Goal: Task Accomplishment & Management: Manage account settings

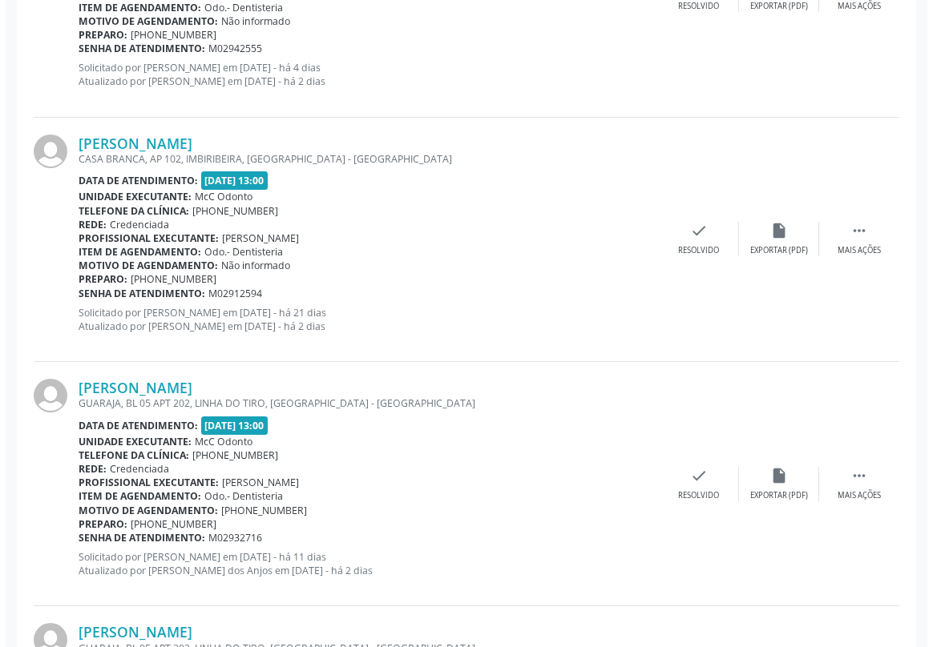
scroll to position [634, 0]
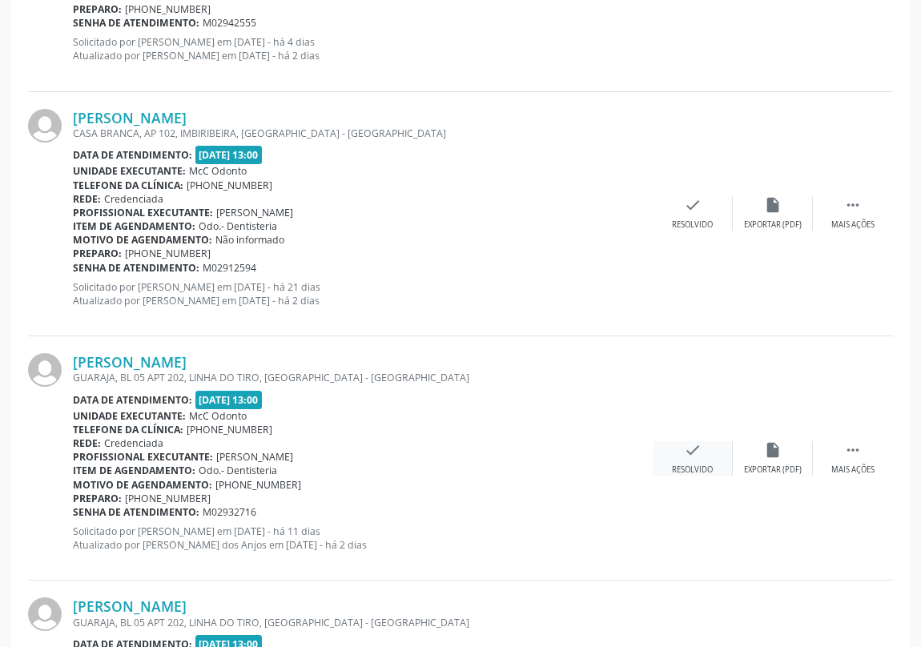
click at [695, 451] on icon "check" at bounding box center [693, 450] width 18 height 18
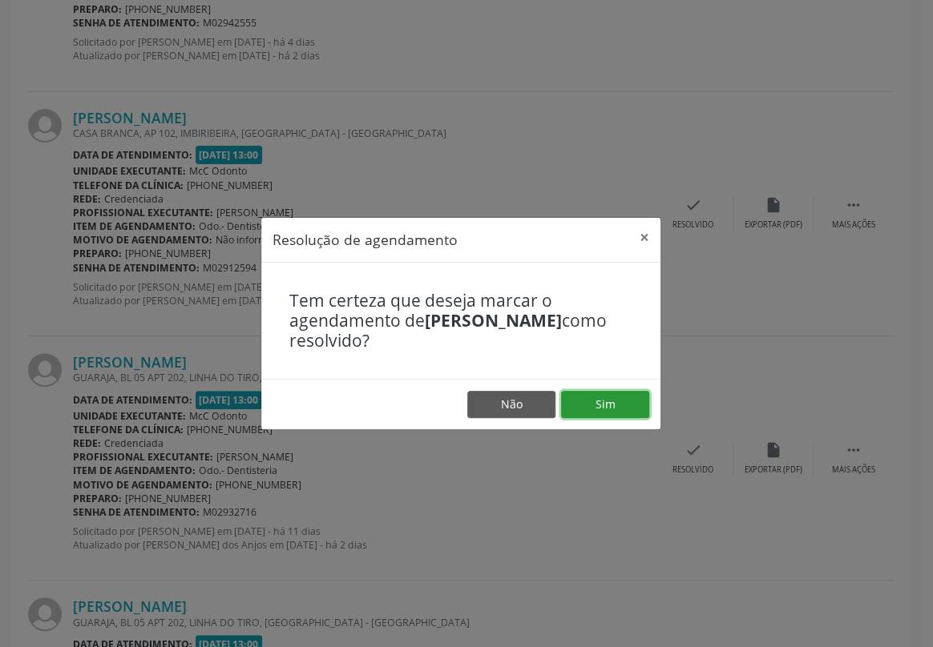
click at [629, 413] on button "Sim" at bounding box center [605, 404] width 88 height 27
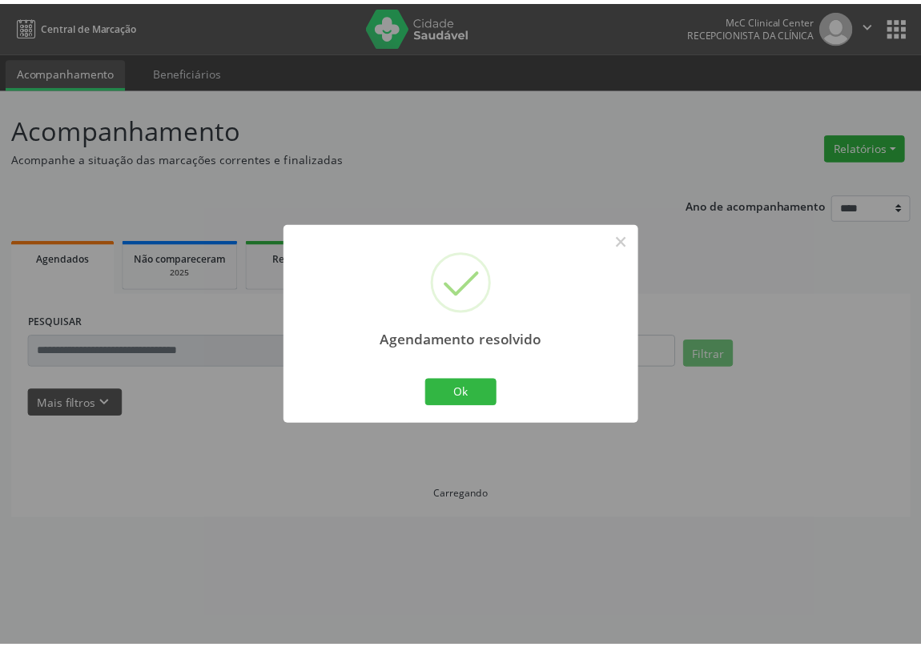
scroll to position [0, 0]
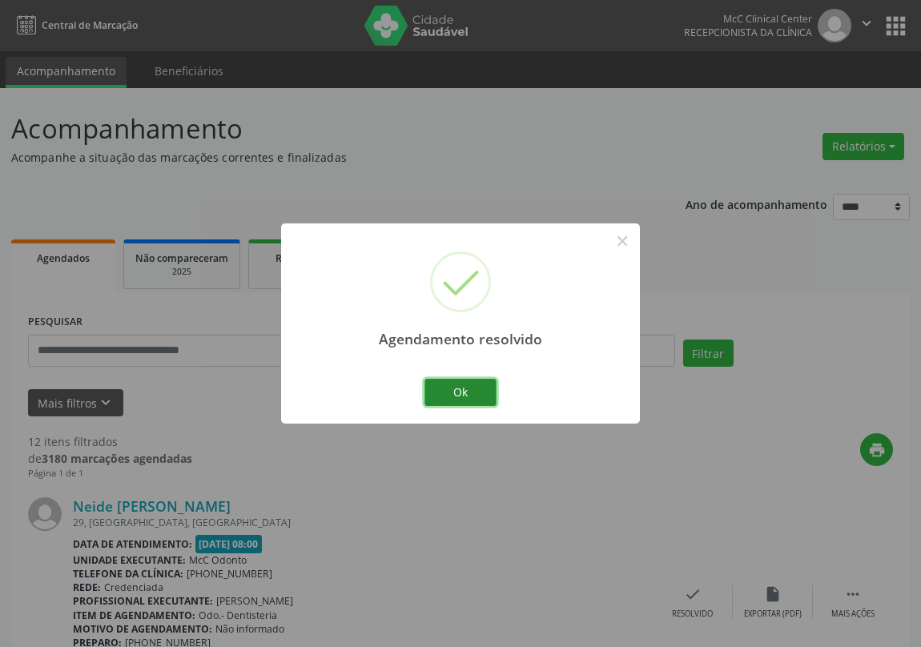
click at [451, 392] on button "Ok" at bounding box center [461, 392] width 72 height 27
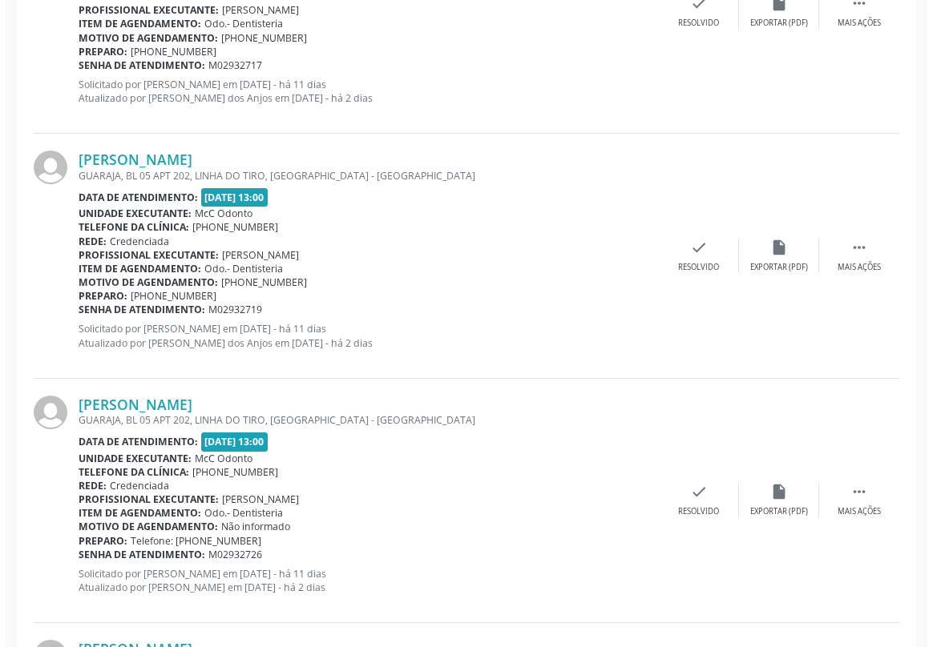
scroll to position [1092, 0]
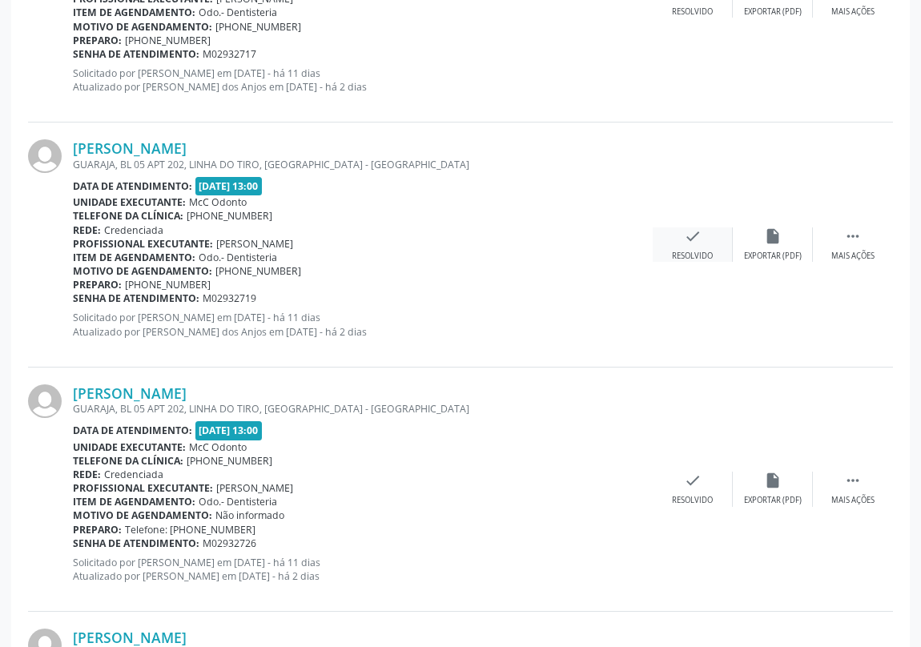
click at [688, 230] on icon "check" at bounding box center [693, 237] width 18 height 18
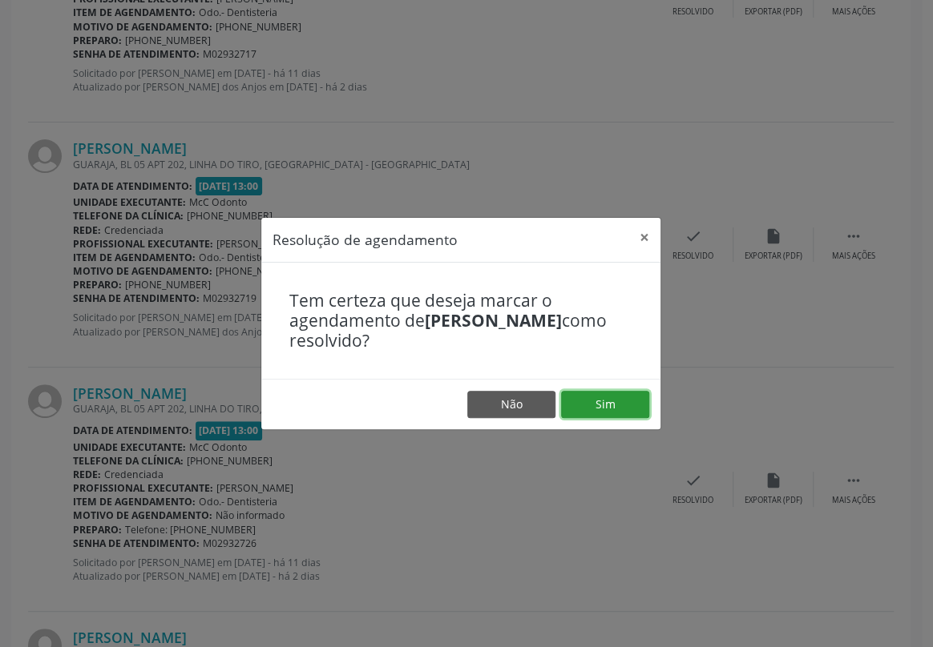
click at [616, 404] on button "Sim" at bounding box center [605, 404] width 88 height 27
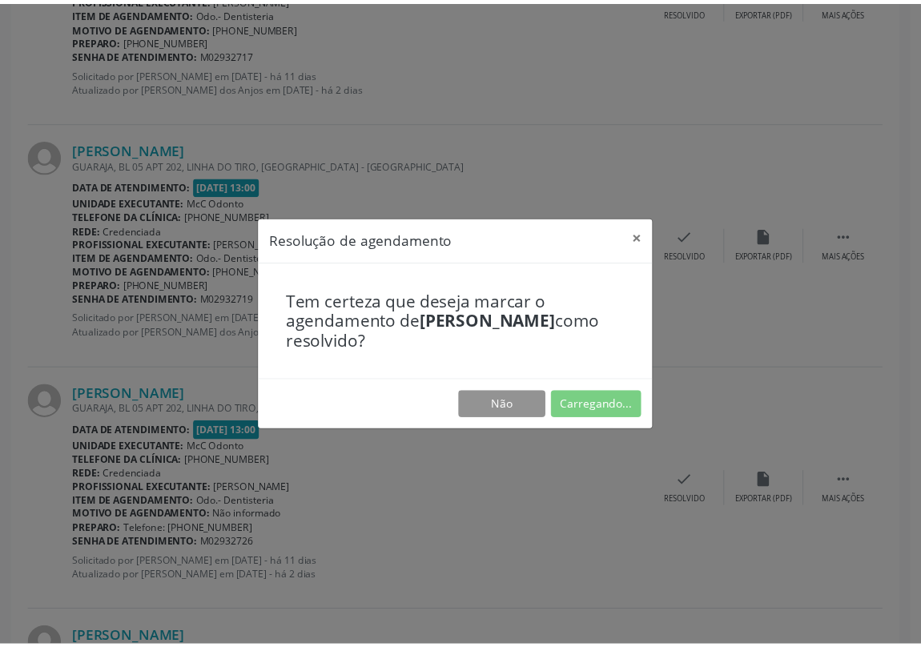
scroll to position [0, 0]
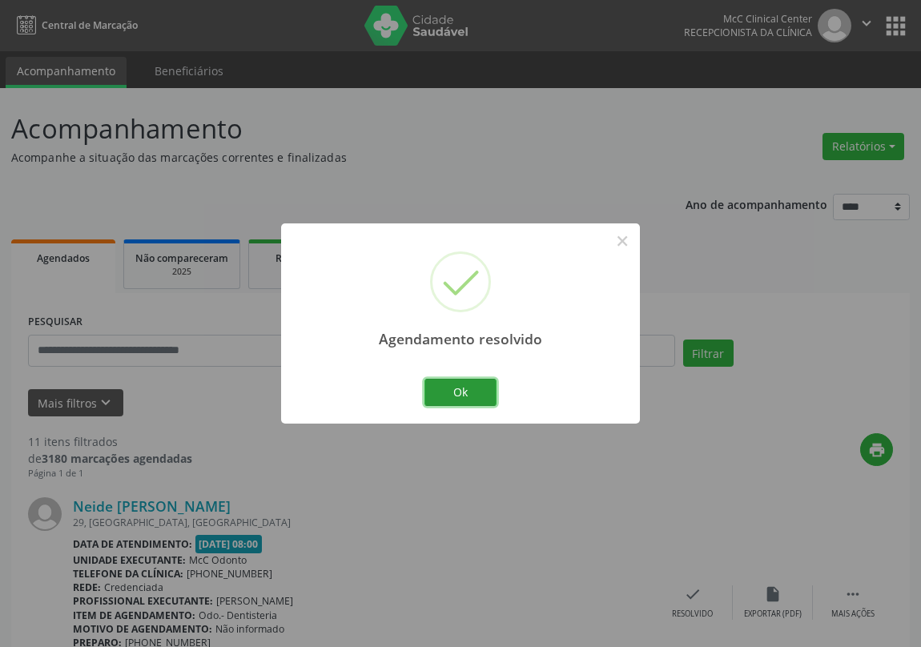
click at [473, 390] on button "Ok" at bounding box center [461, 392] width 72 height 27
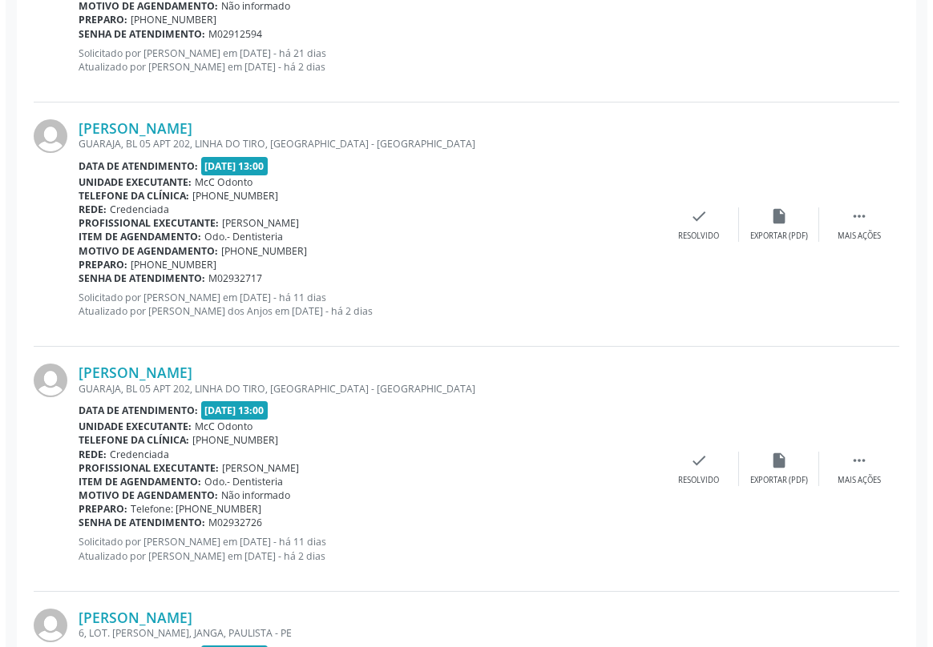
scroll to position [873, 0]
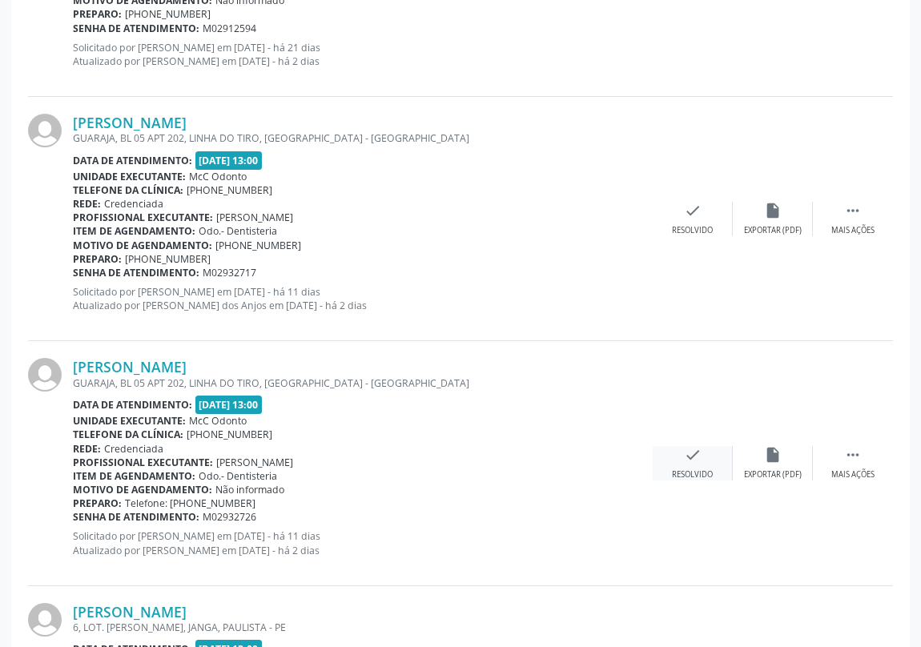
click at [689, 462] on icon "check" at bounding box center [693, 455] width 18 height 18
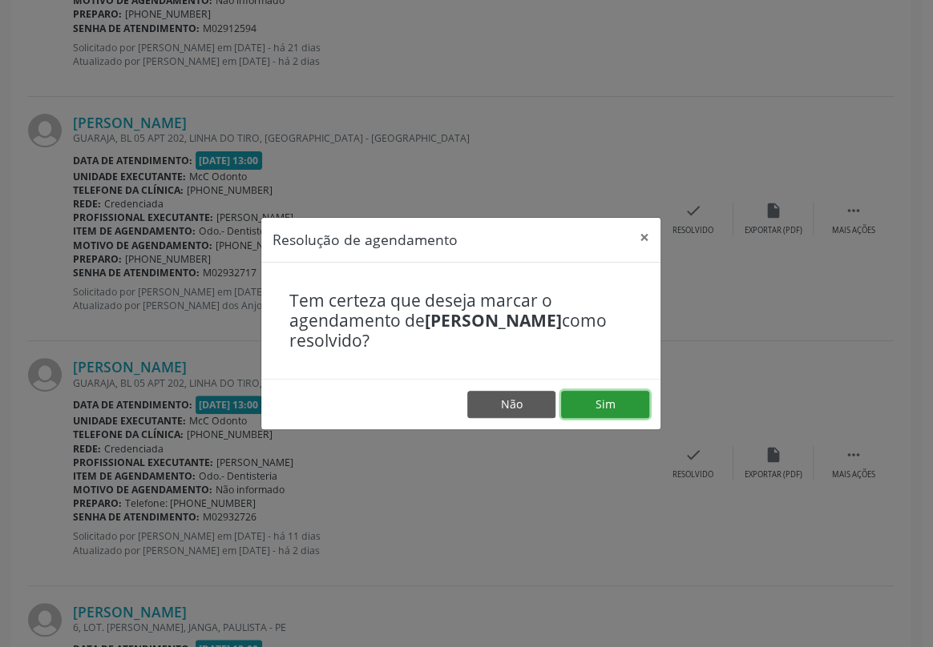
click at [590, 410] on button "Sim" at bounding box center [605, 404] width 88 height 27
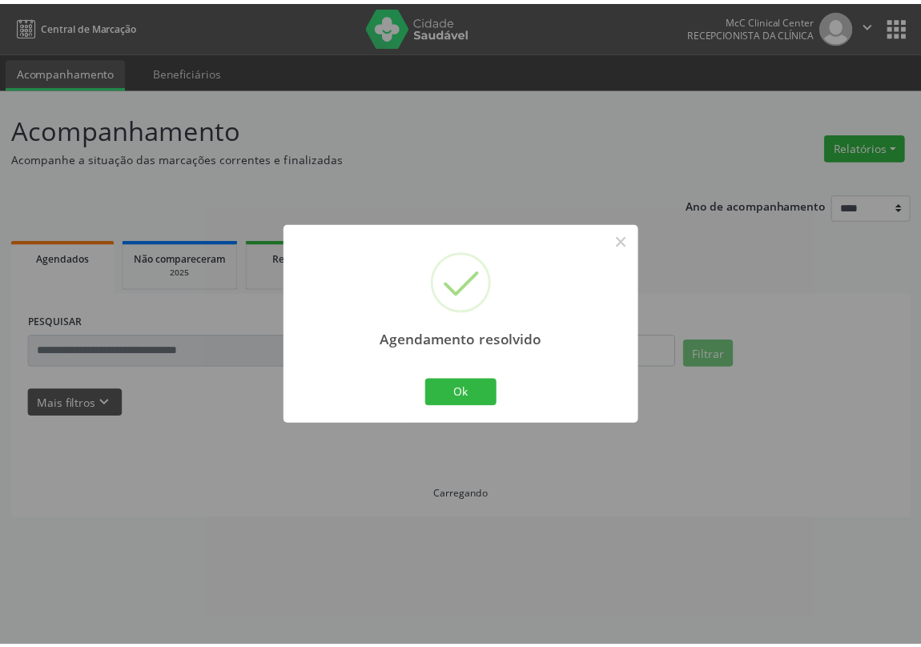
scroll to position [0, 0]
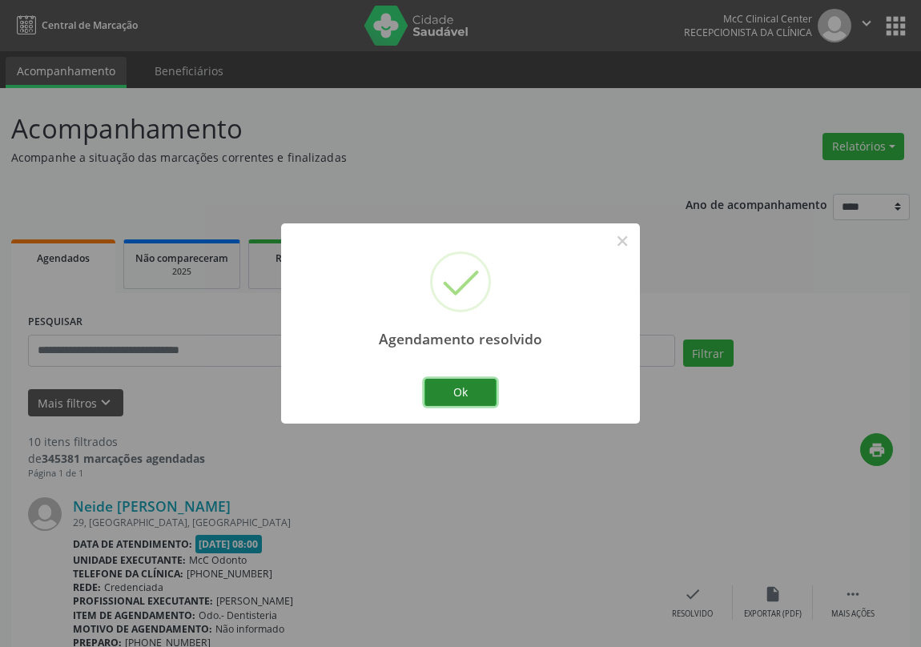
click at [462, 396] on button "Ok" at bounding box center [461, 392] width 72 height 27
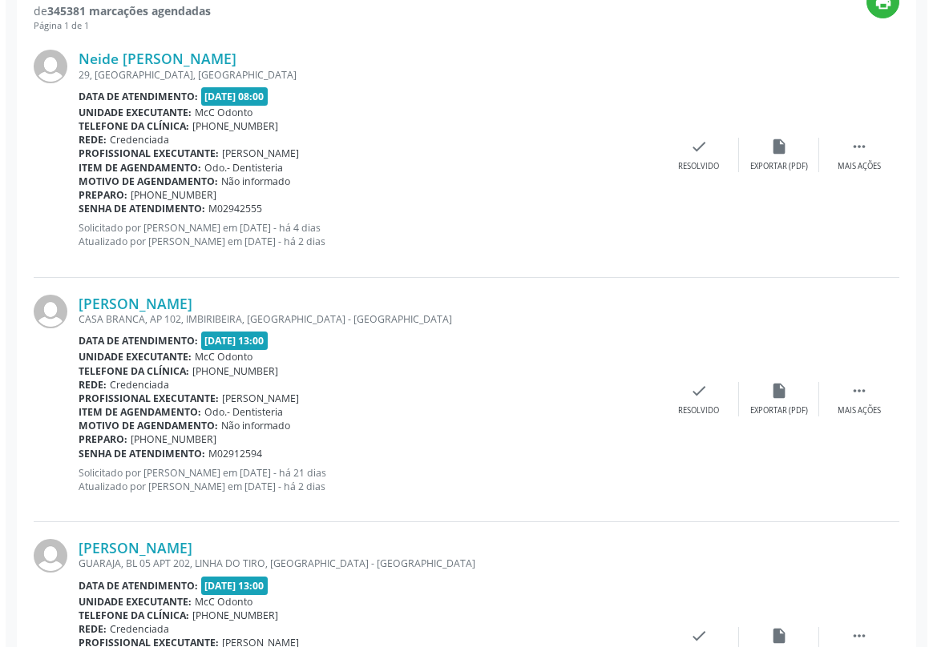
scroll to position [583, 0]
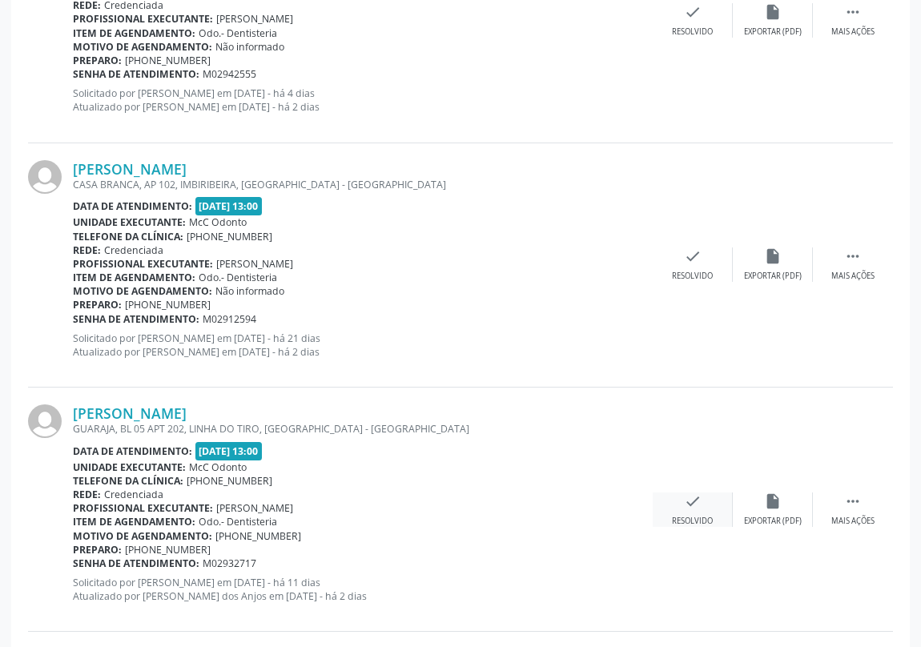
click at [689, 502] on icon "check" at bounding box center [693, 502] width 18 height 18
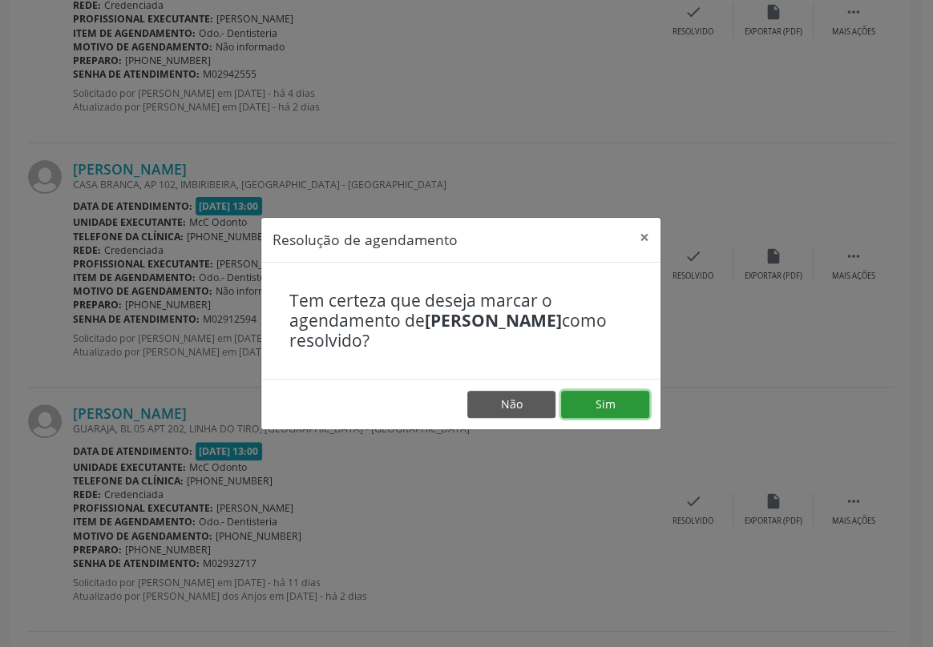
click at [611, 410] on button "Sim" at bounding box center [605, 404] width 88 height 27
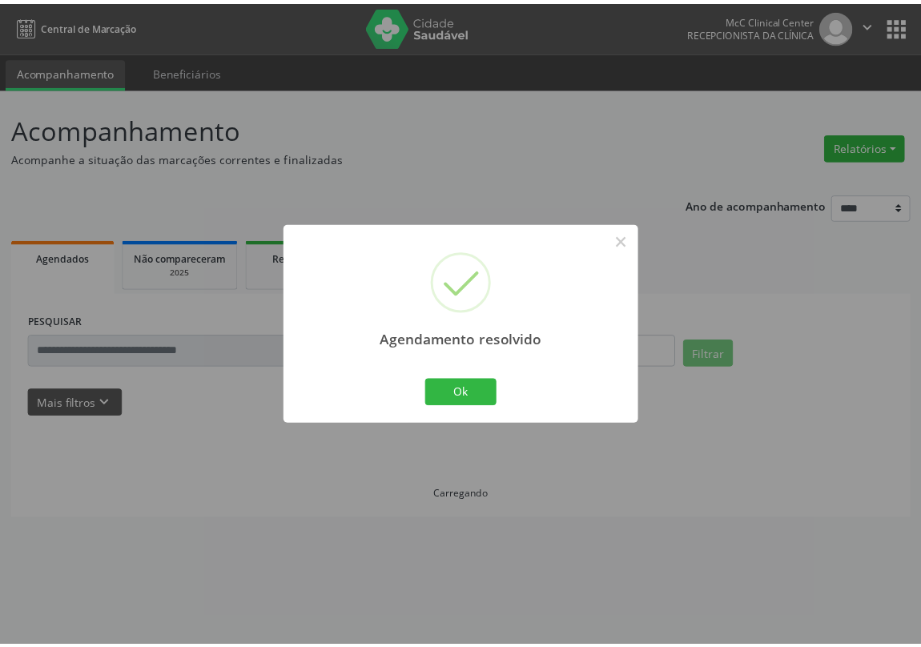
scroll to position [0, 0]
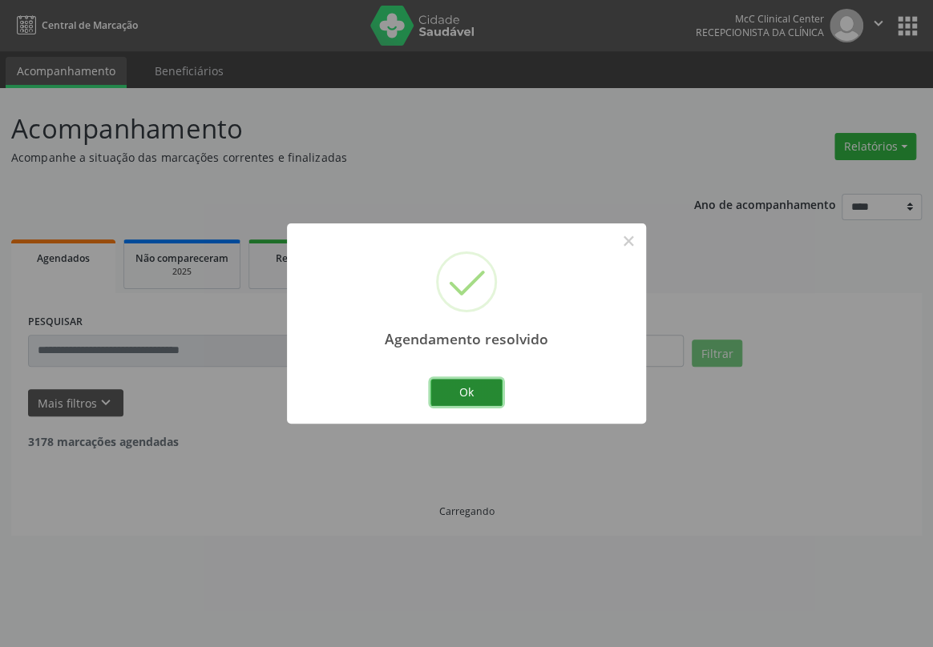
click at [468, 392] on button "Ok" at bounding box center [466, 392] width 72 height 27
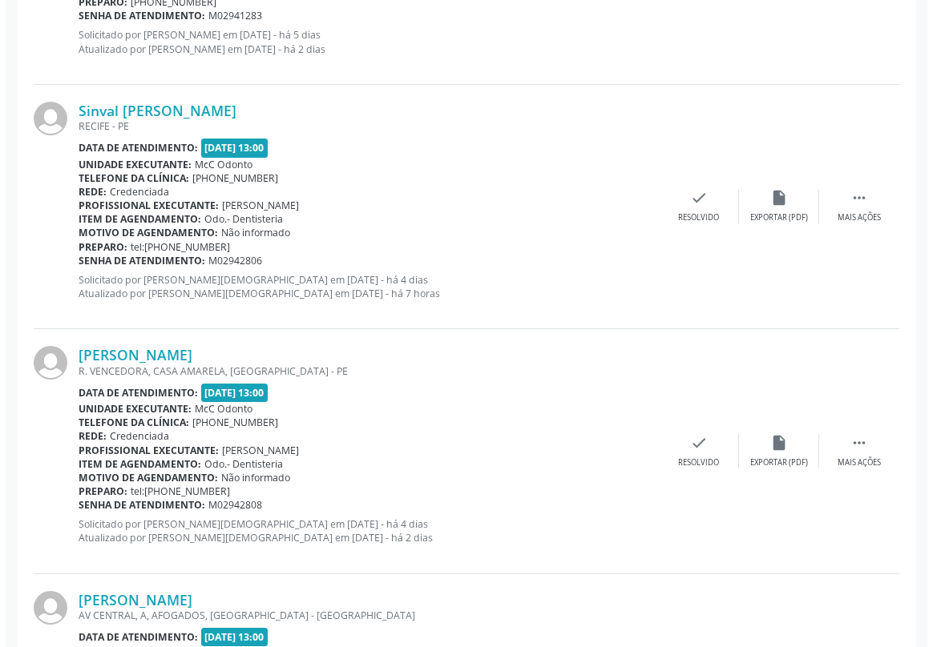
scroll to position [1384, 0]
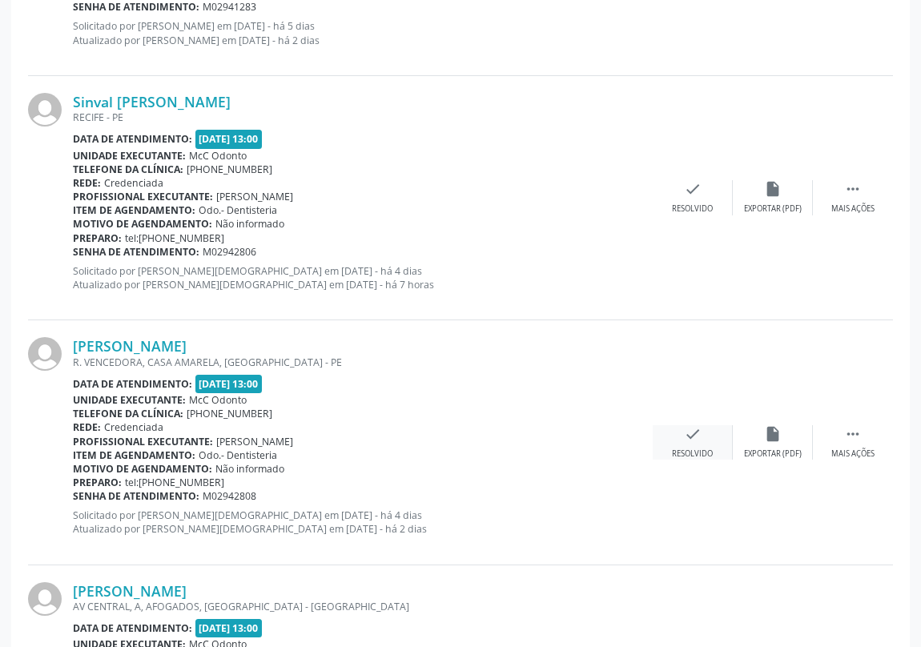
click at [689, 425] on icon "check" at bounding box center [693, 434] width 18 height 18
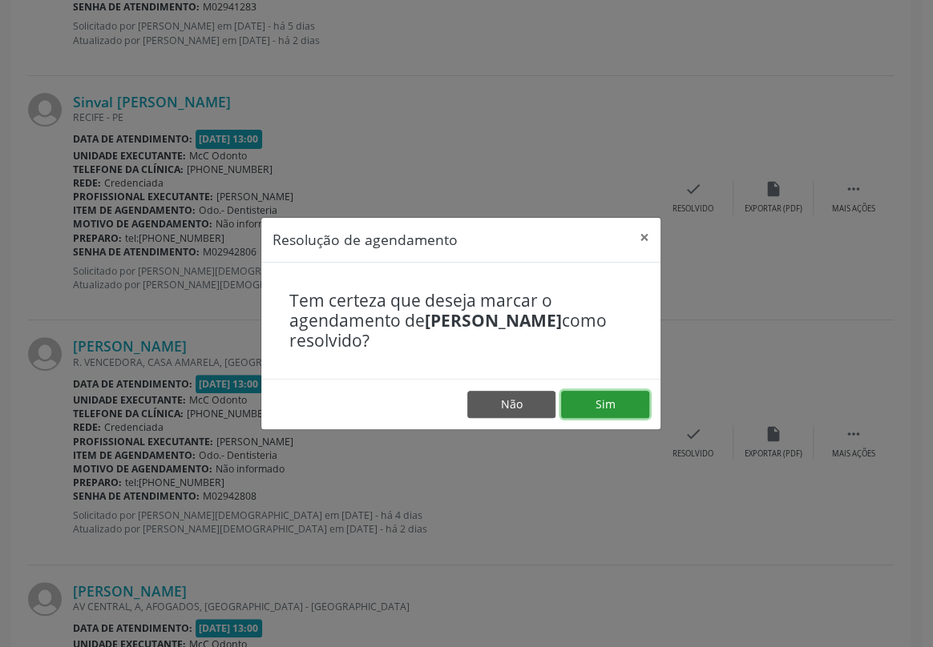
click at [593, 398] on button "Sim" at bounding box center [605, 404] width 88 height 27
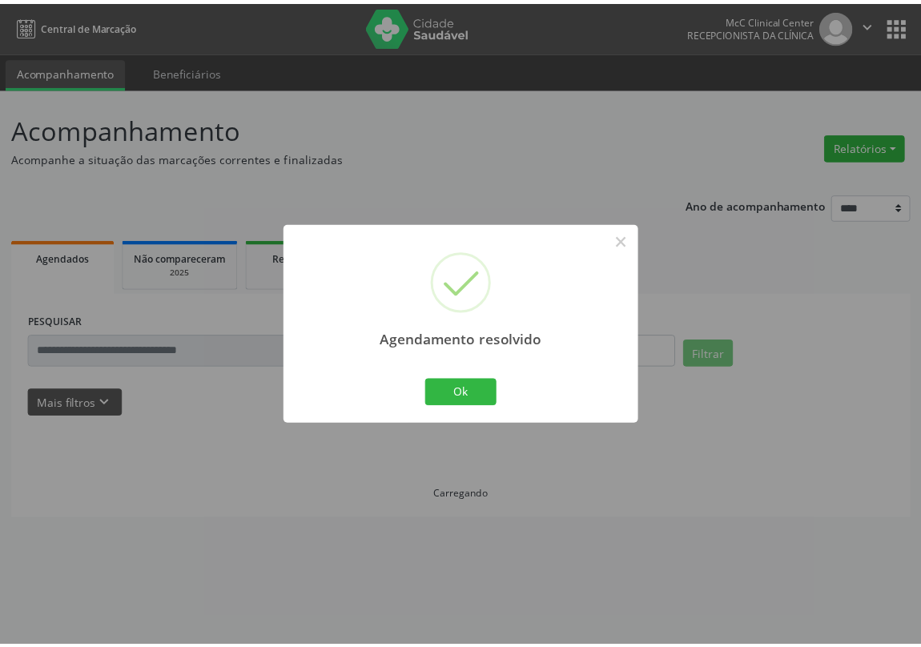
scroll to position [0, 0]
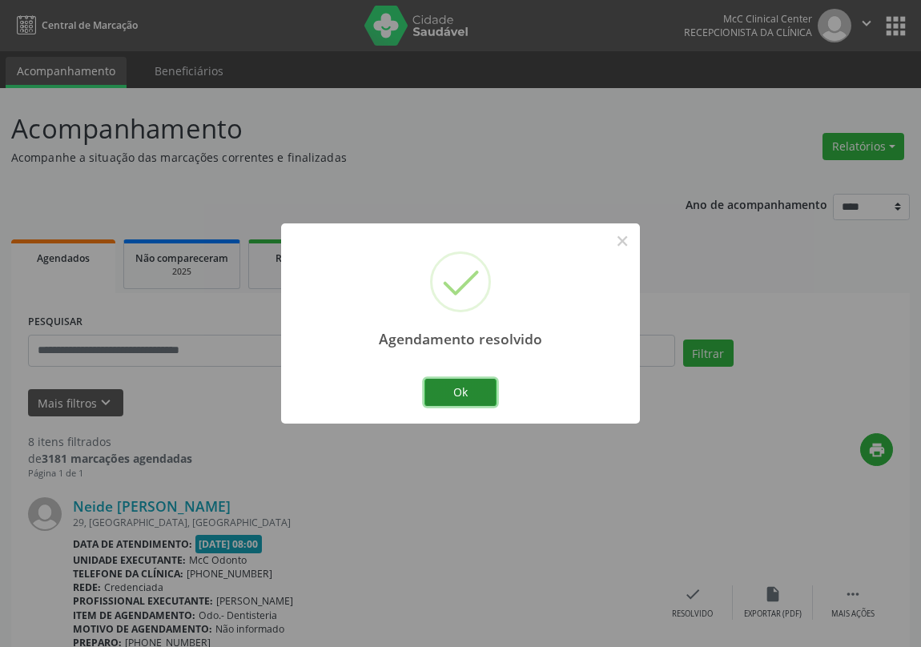
click at [463, 389] on button "Ok" at bounding box center [461, 392] width 72 height 27
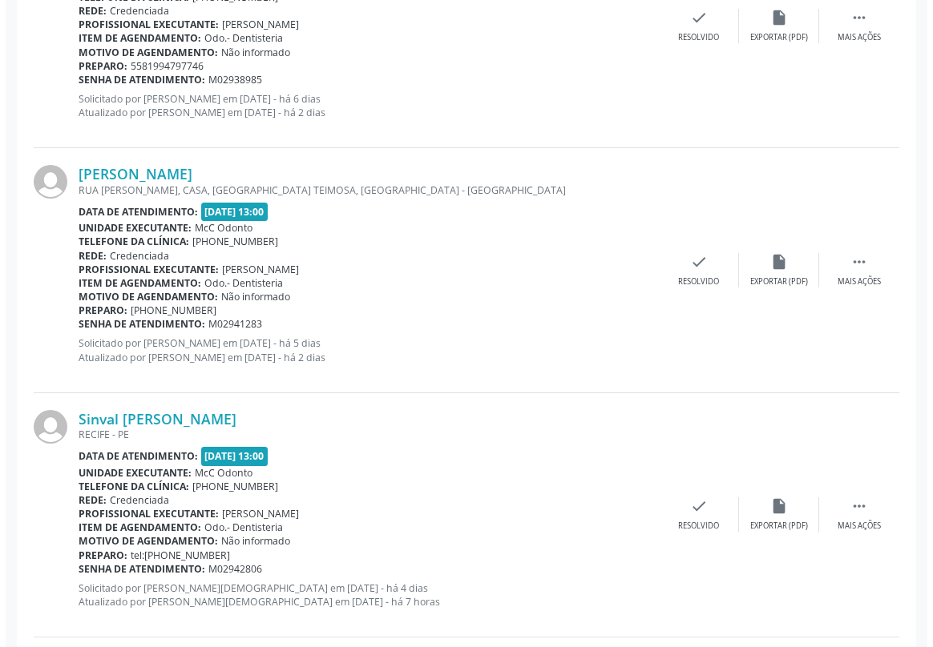
scroll to position [1092, 0]
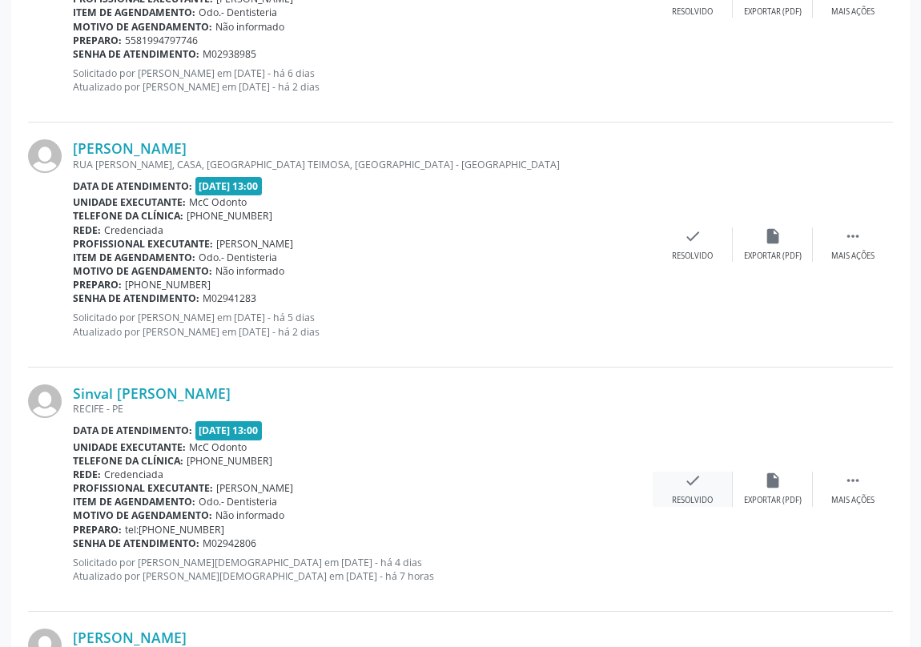
click at [693, 483] on icon "check" at bounding box center [693, 481] width 18 height 18
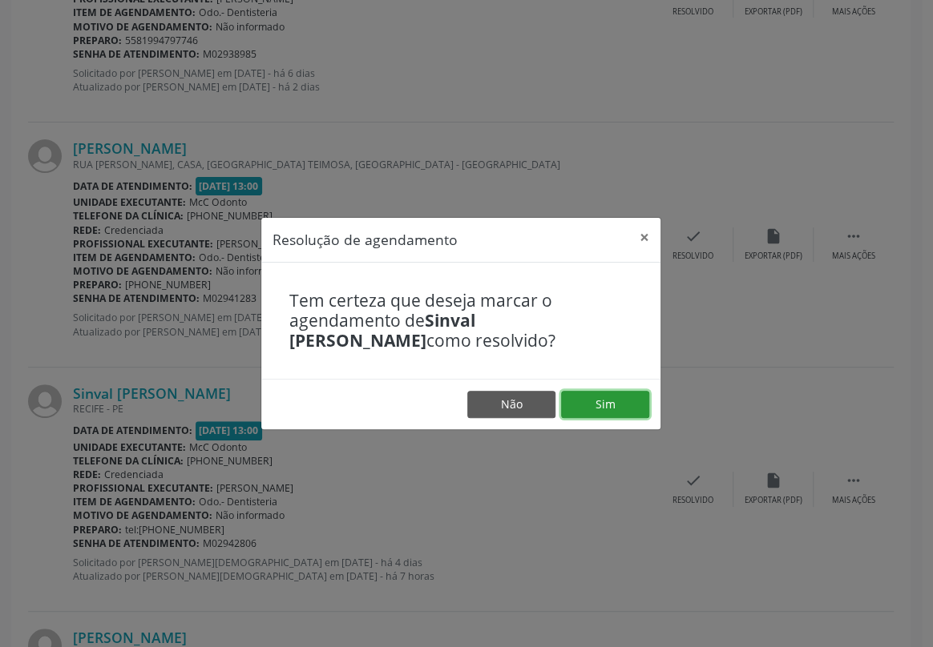
click at [603, 400] on button "Sim" at bounding box center [605, 404] width 88 height 27
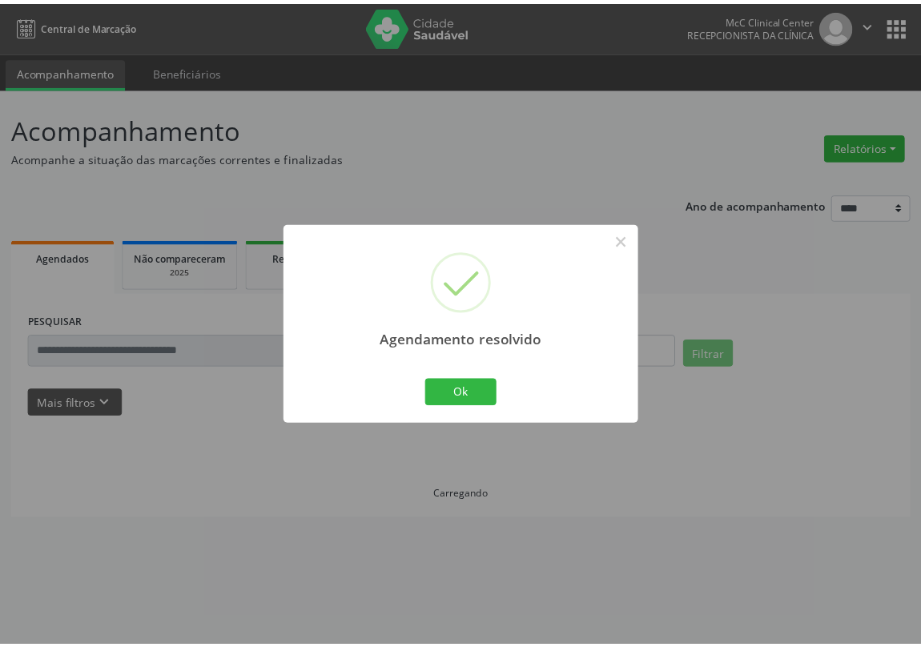
scroll to position [0, 0]
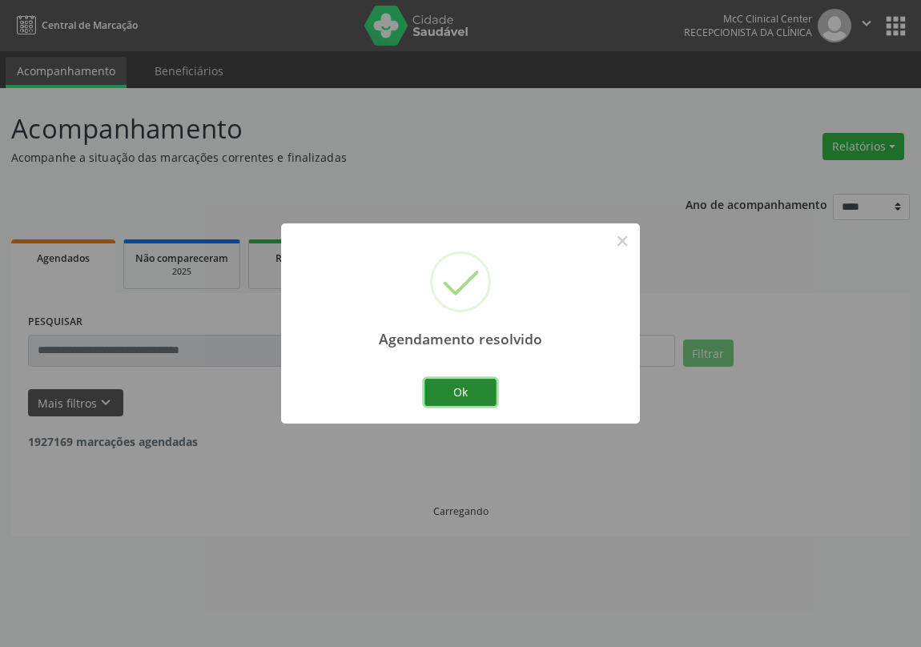
click at [470, 386] on button "Ok" at bounding box center [461, 392] width 72 height 27
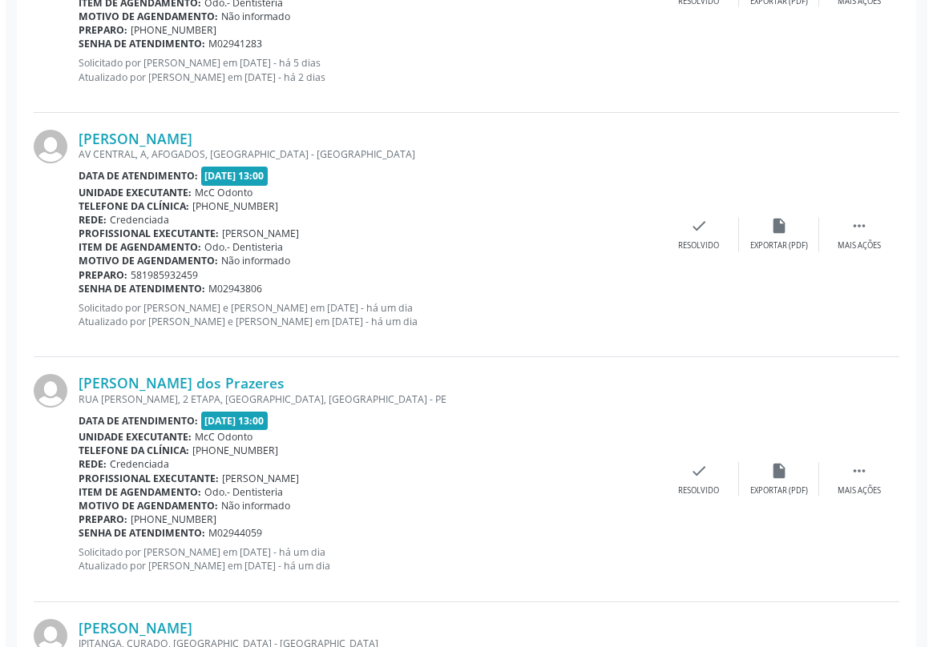
scroll to position [1384, 0]
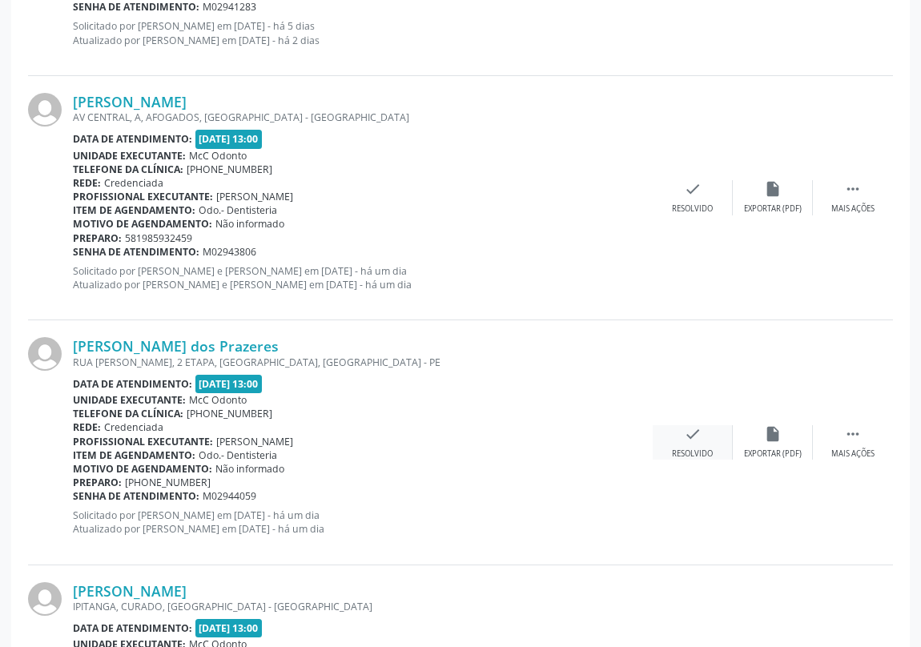
click at [697, 430] on icon "check" at bounding box center [693, 434] width 18 height 18
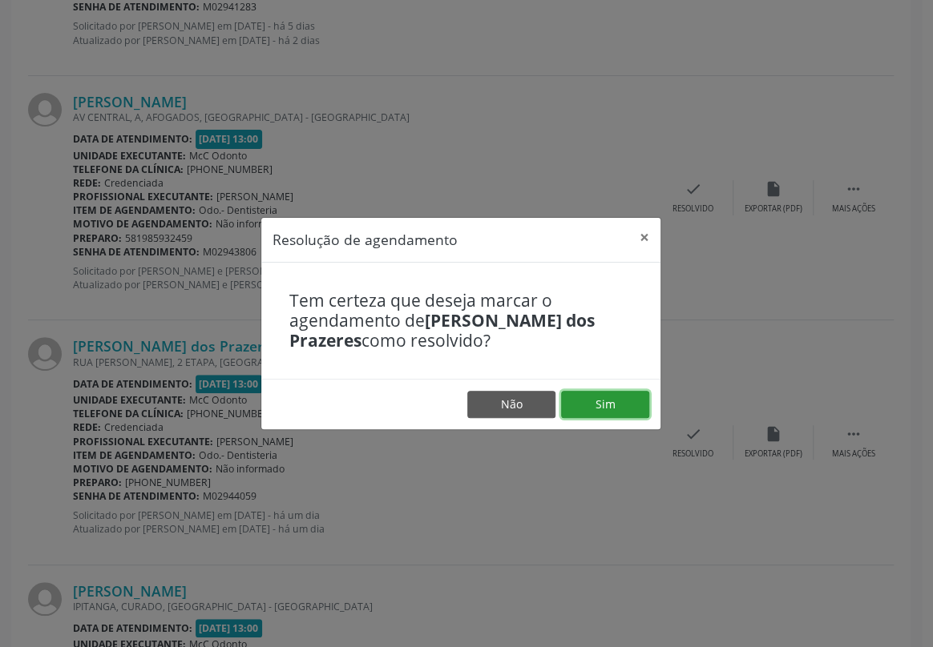
click at [610, 407] on button "Sim" at bounding box center [605, 404] width 88 height 27
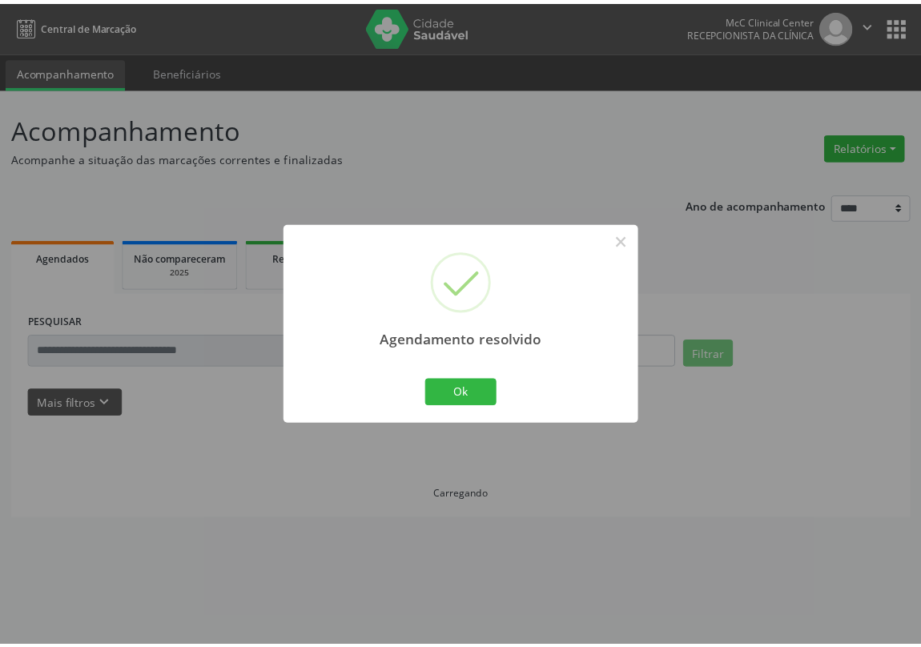
scroll to position [0, 0]
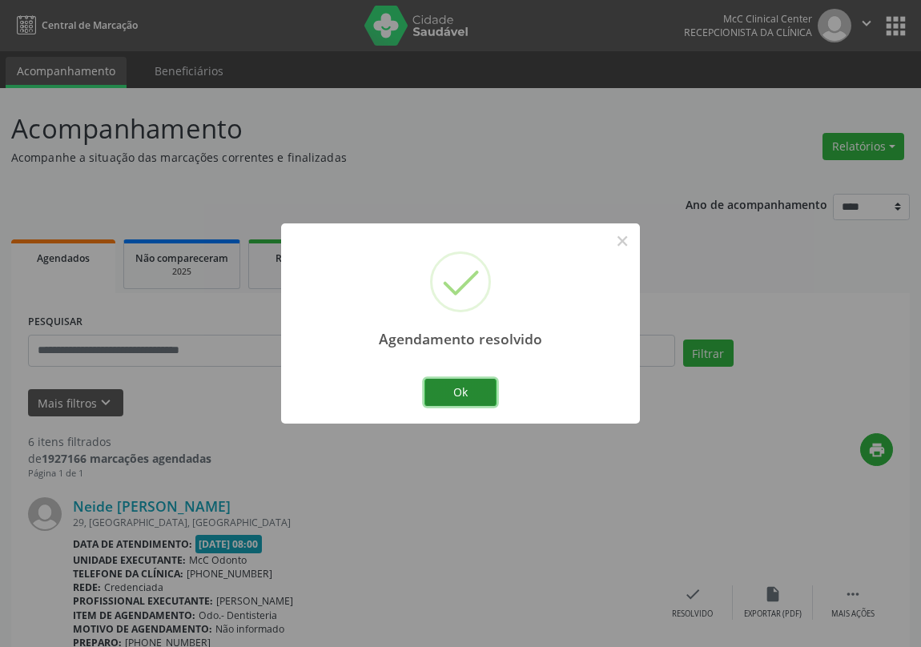
click at [482, 393] on button "Ok" at bounding box center [461, 392] width 72 height 27
